Goal: Task Accomplishment & Management: Manage account settings

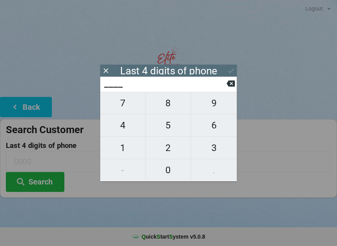
click at [118, 131] on span "4" at bounding box center [122, 125] width 45 height 16
type input "4___"
click at [168, 174] on span "0" at bounding box center [168, 170] width 45 height 16
type input "40__"
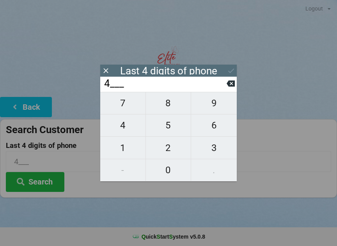
type input "40__"
click at [115, 107] on span "7" at bounding box center [122, 103] width 45 height 16
type input "407_"
click at [173, 134] on span "5" at bounding box center [168, 125] width 45 height 16
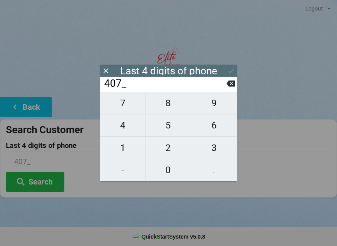
type input "4075"
click at [166, 130] on div "7 8 9 4 5 6 1 2 3 - 0 ." at bounding box center [168, 137] width 136 height 90
click at [172, 133] on div "7 8 9 4 5 6 1 2 3 - 0 ." at bounding box center [168, 137] width 136 height 90
click at [105, 69] on icon at bounding box center [106, 71] width 8 height 8
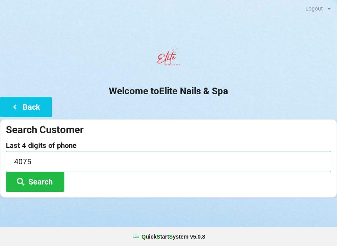
click at [218, 157] on input "4075" at bounding box center [168, 161] width 325 height 21
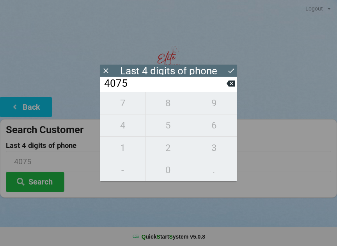
click at [228, 88] on icon at bounding box center [230, 83] width 8 height 8
click at [229, 87] on icon at bounding box center [230, 84] width 8 height 6
click at [227, 86] on icon at bounding box center [230, 84] width 8 height 6
click at [226, 85] on icon at bounding box center [230, 83] width 8 height 8
type input "____"
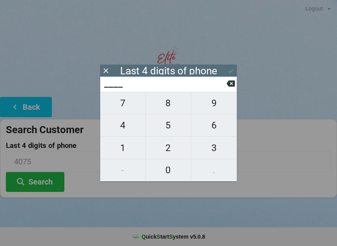
click at [120, 108] on span "7" at bounding box center [122, 103] width 45 height 16
type input "7___"
click at [161, 150] on span "2" at bounding box center [168, 148] width 45 height 16
type input "72__"
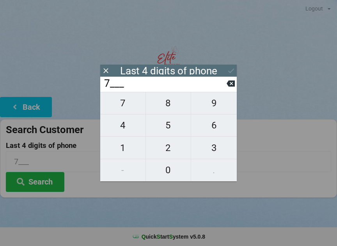
type input "72__"
click at [211, 139] on button "3" at bounding box center [214, 148] width 46 height 22
type input "723_"
click at [171, 127] on span "5" at bounding box center [168, 125] width 45 height 16
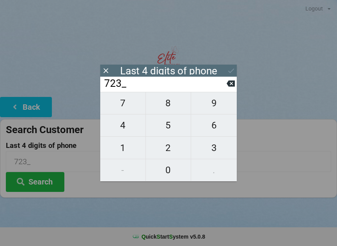
type input "7235"
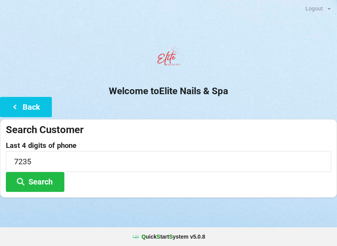
click at [162, 197] on div "Search Customer Last 4 digits of phone 7235 Search" at bounding box center [168, 158] width 337 height 79
click at [35, 177] on button "Search" at bounding box center [35, 182] width 58 height 20
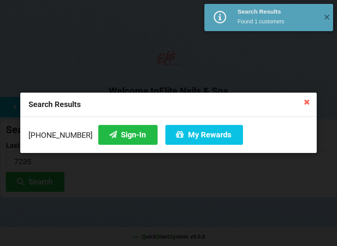
click at [108, 133] on icon at bounding box center [112, 134] width 9 height 7
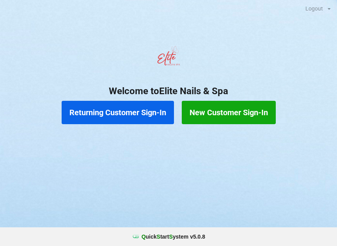
click at [87, 113] on button "Returning Customer Sign-In" at bounding box center [118, 112] width 112 height 23
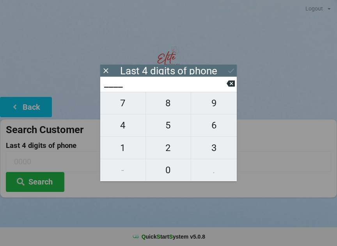
click at [122, 110] on span "7" at bounding box center [122, 103] width 45 height 16
type input "7___"
click at [164, 150] on span "2" at bounding box center [168, 148] width 45 height 16
type input "72__"
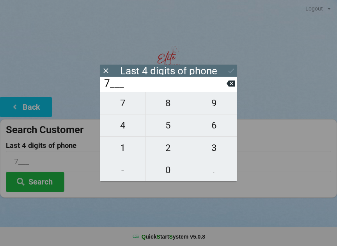
type input "72__"
click at [216, 151] on span "3" at bounding box center [214, 148] width 46 height 16
type input "723_"
click at [167, 125] on span "5" at bounding box center [168, 125] width 45 height 16
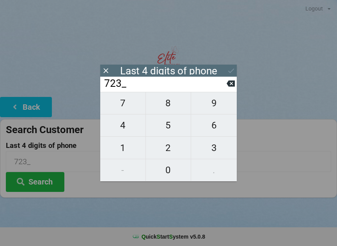
type input "7235"
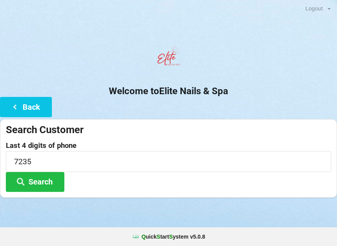
click at [88, 208] on div at bounding box center [168, 207] width 337 height 19
click at [29, 174] on button "Search" at bounding box center [35, 182] width 58 height 20
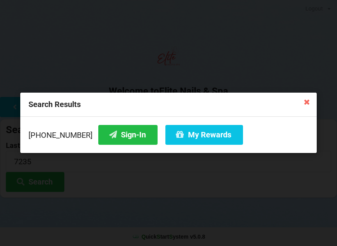
click at [170, 132] on button "My Rewards" at bounding box center [204, 135] width 78 height 20
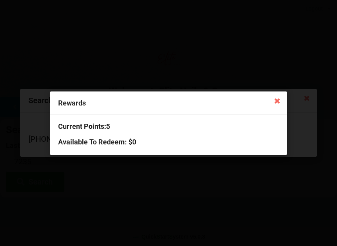
click at [87, 122] on h3 "Current Points: 5" at bounding box center [168, 126] width 221 height 9
click at [275, 98] on icon at bounding box center [276, 100] width 12 height 12
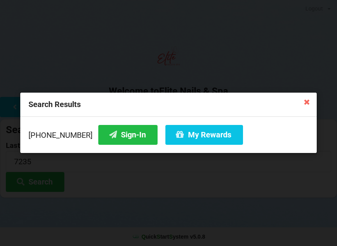
click at [111, 132] on button "Sign-In" at bounding box center [127, 135] width 59 height 20
